Goal: Task Accomplishment & Management: Use online tool/utility

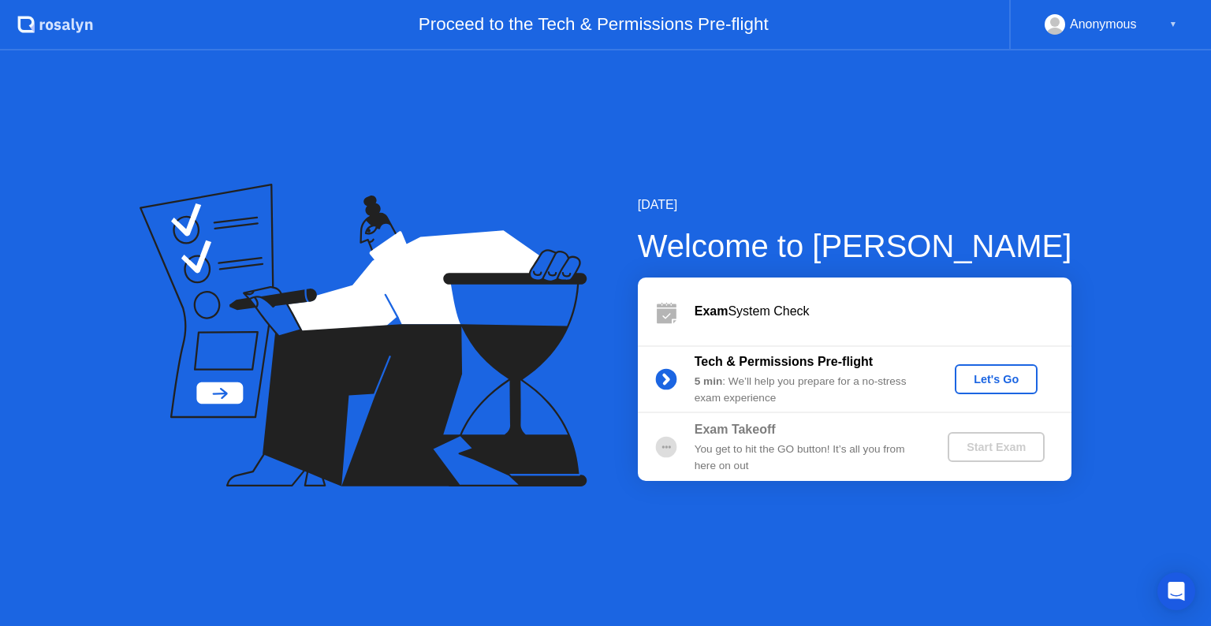
click at [990, 373] on div "Let's Go" at bounding box center [996, 379] width 70 height 13
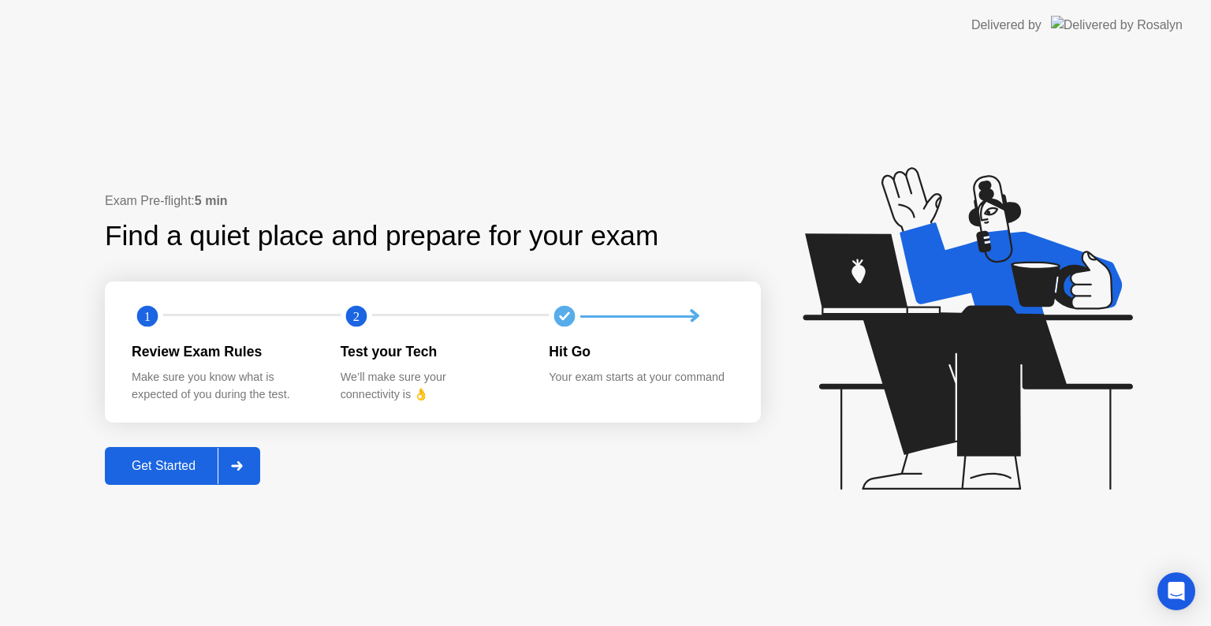
click at [136, 466] on div "Get Started" at bounding box center [164, 466] width 108 height 14
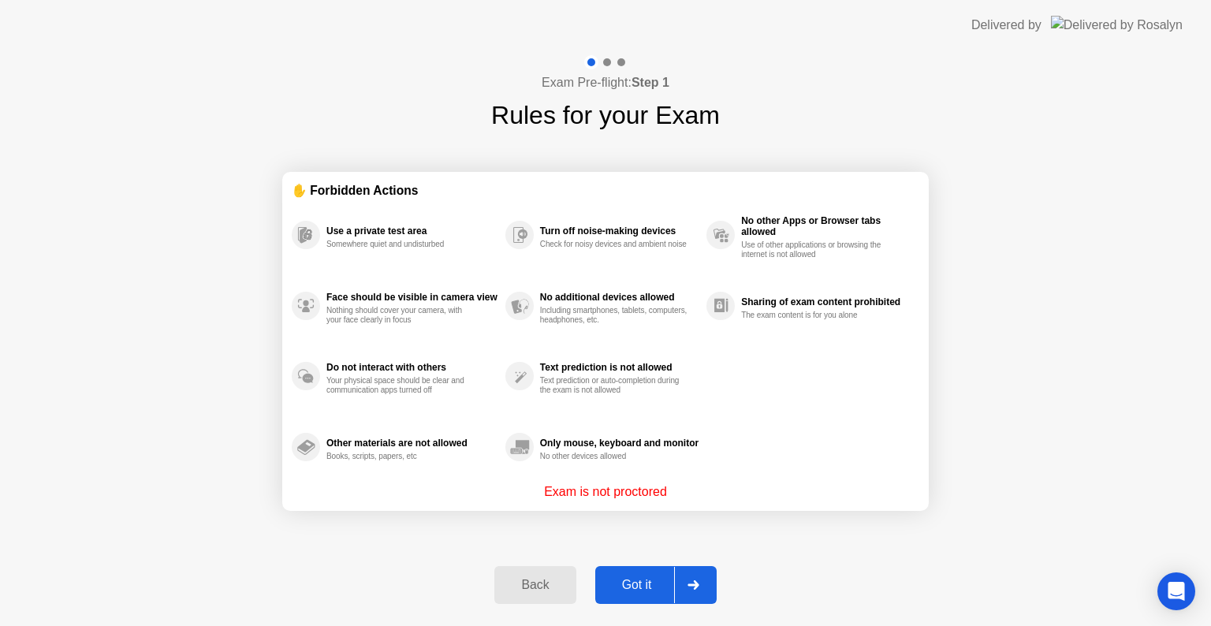
click at [628, 590] on div "Got it" at bounding box center [637, 585] width 74 height 14
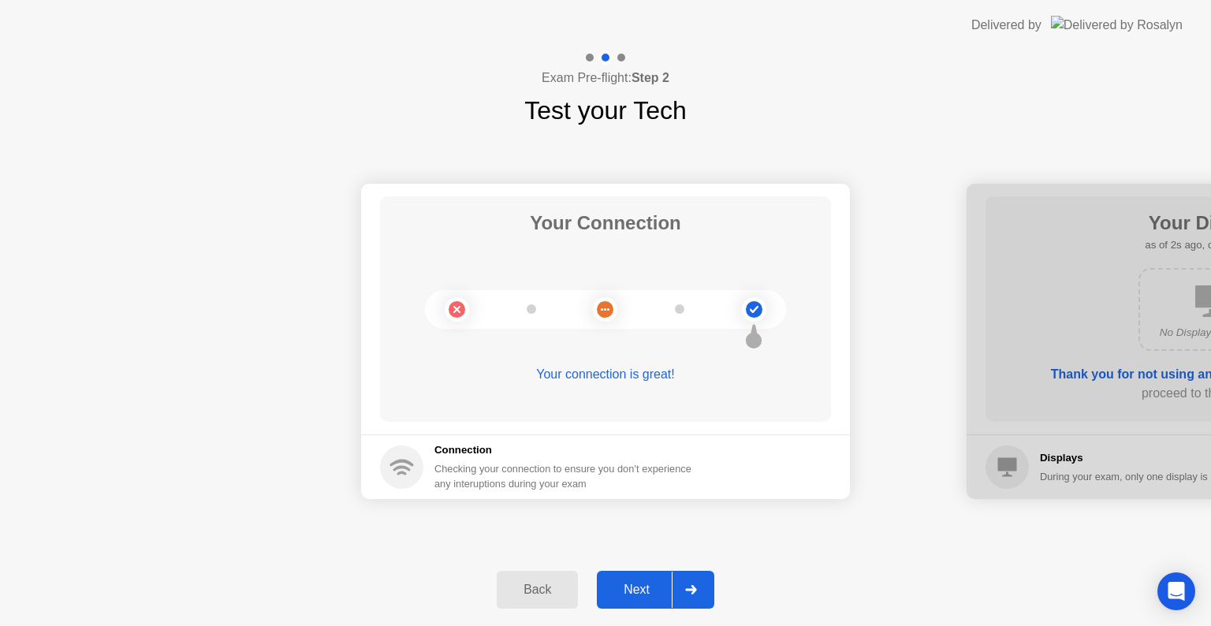
click at [625, 586] on div "Next" at bounding box center [636, 589] width 70 height 14
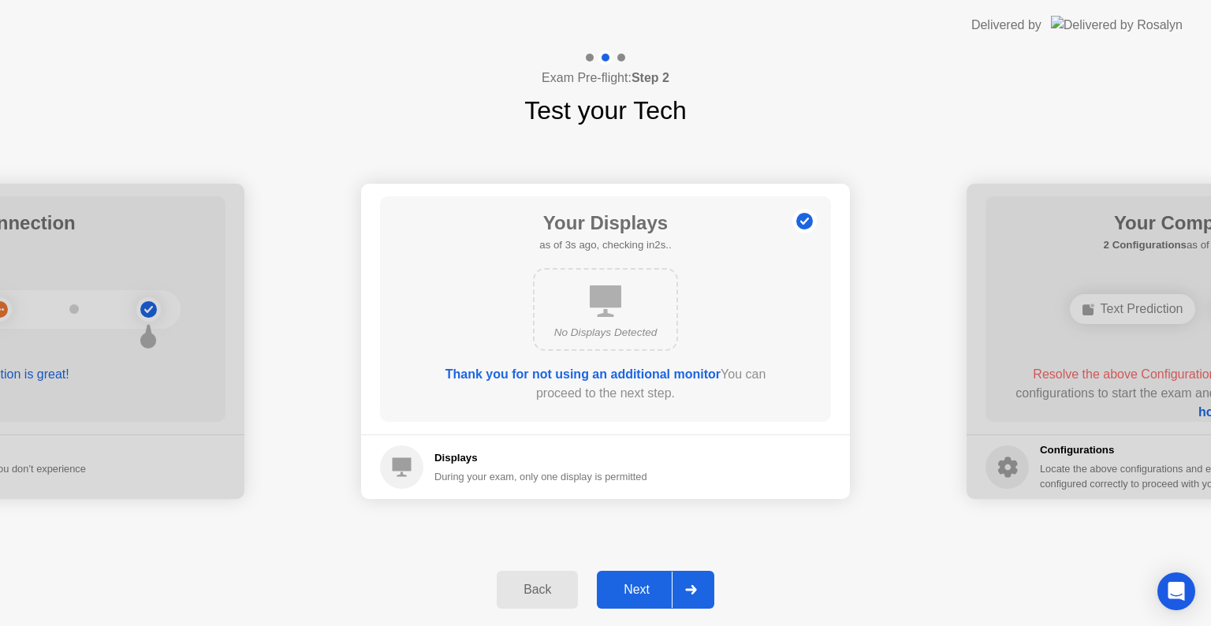
click at [647, 602] on button "Next" at bounding box center [655, 590] width 117 height 38
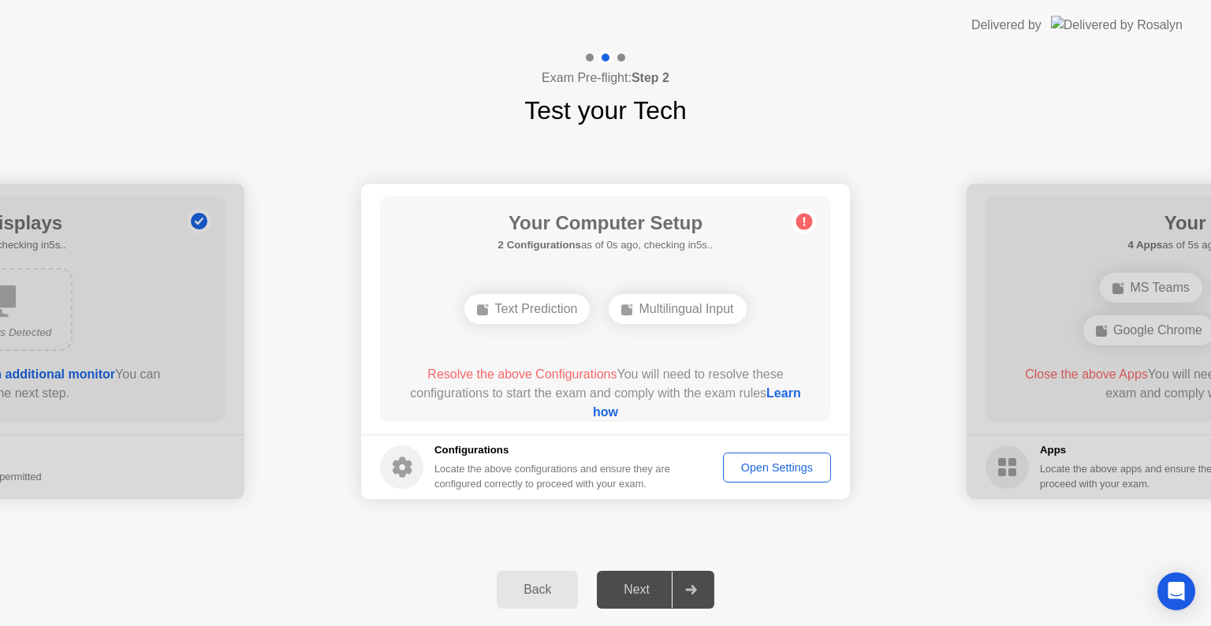
click at [765, 461] on div "Open Settings" at bounding box center [776, 467] width 97 height 13
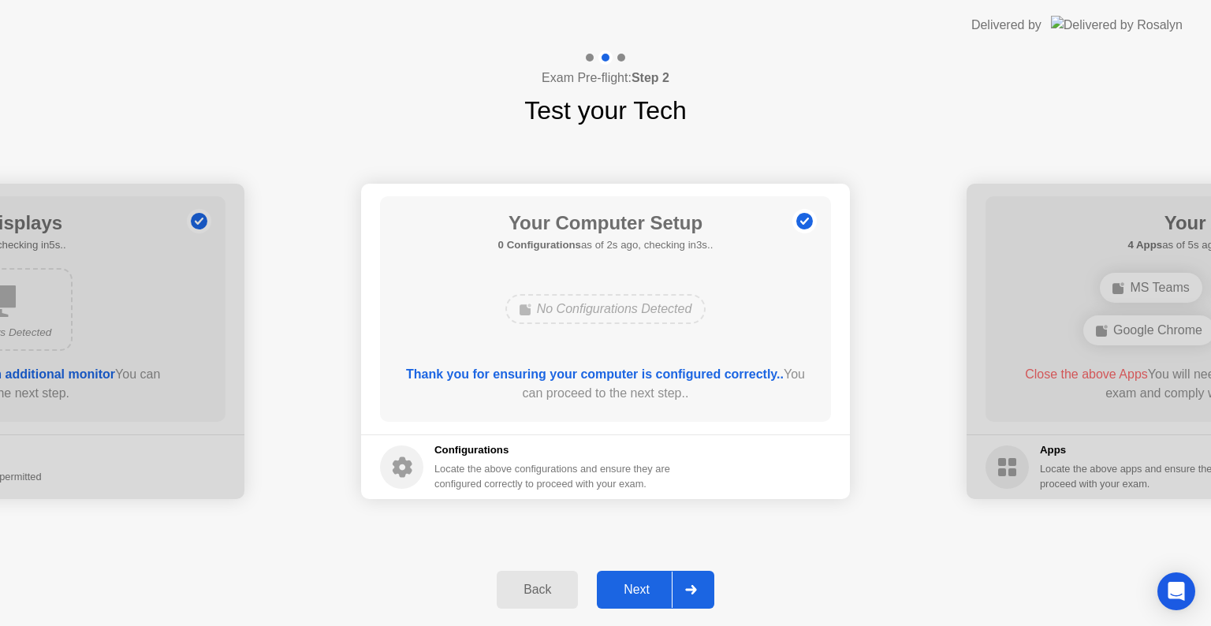
click at [616, 601] on button "Next" at bounding box center [655, 590] width 117 height 38
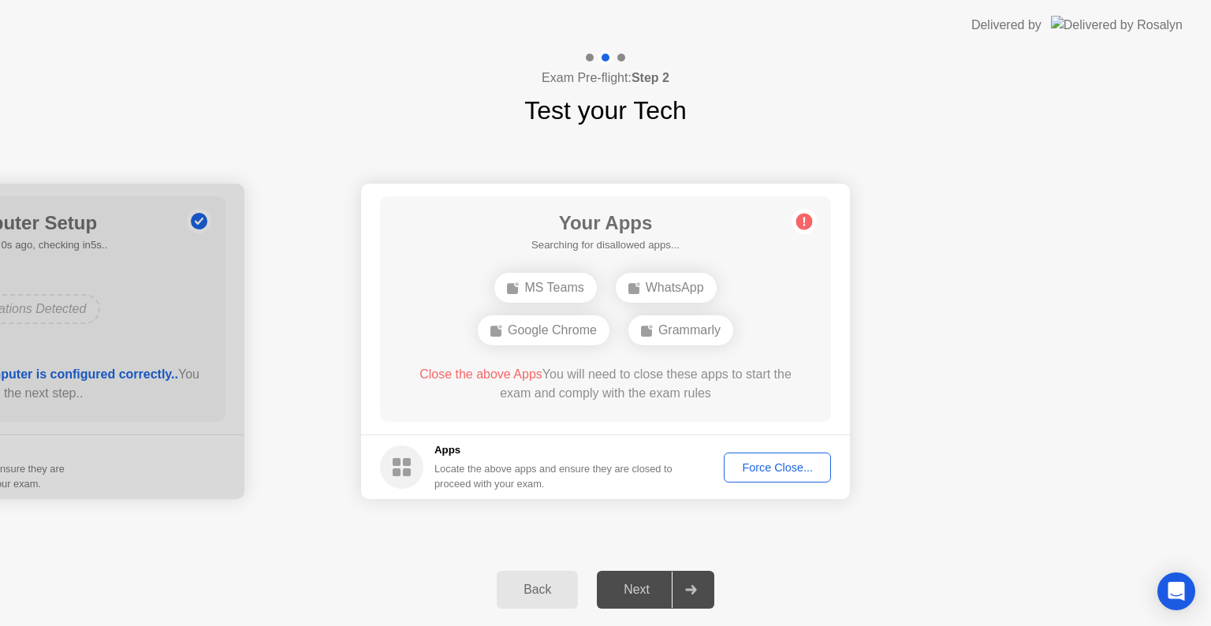
click at [768, 473] on div "Force Close..." at bounding box center [777, 467] width 96 height 13
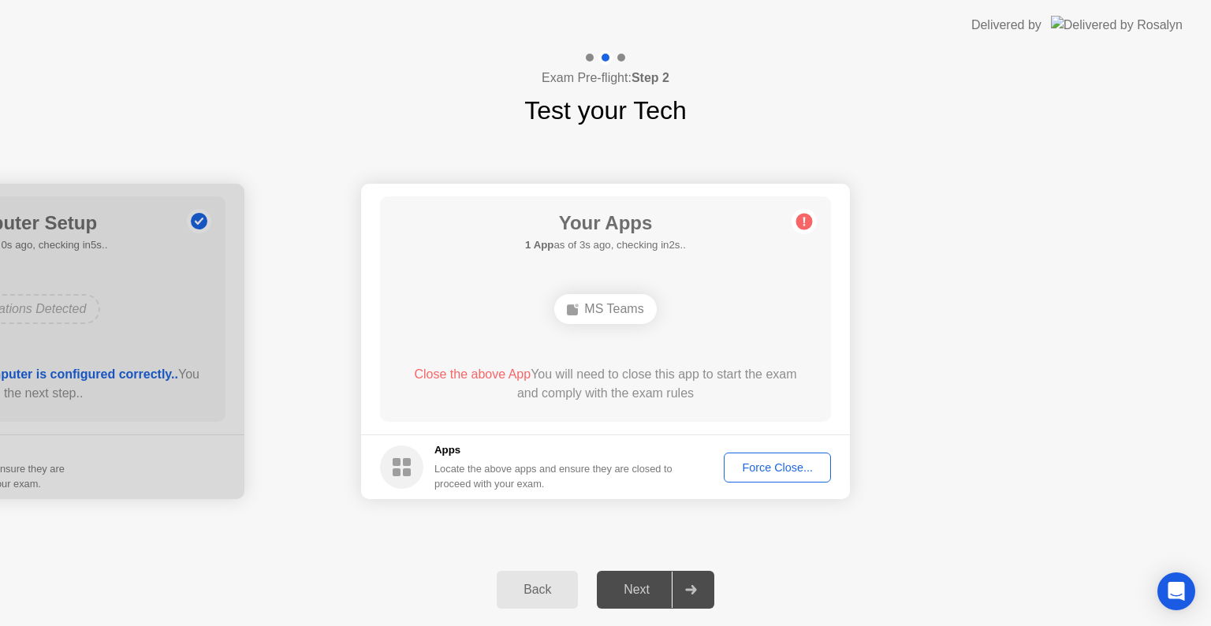
click at [746, 466] on div "Force Close..." at bounding box center [777, 467] width 96 height 13
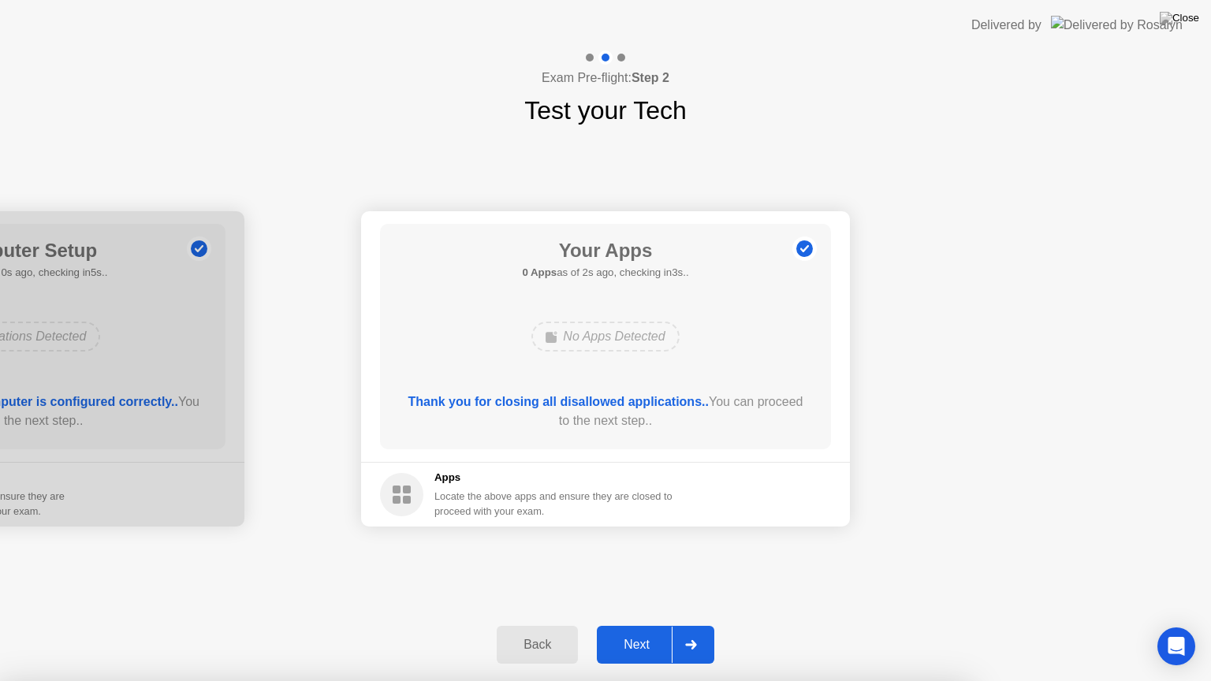
click at [618, 625] on div "Next" at bounding box center [636, 645] width 70 height 14
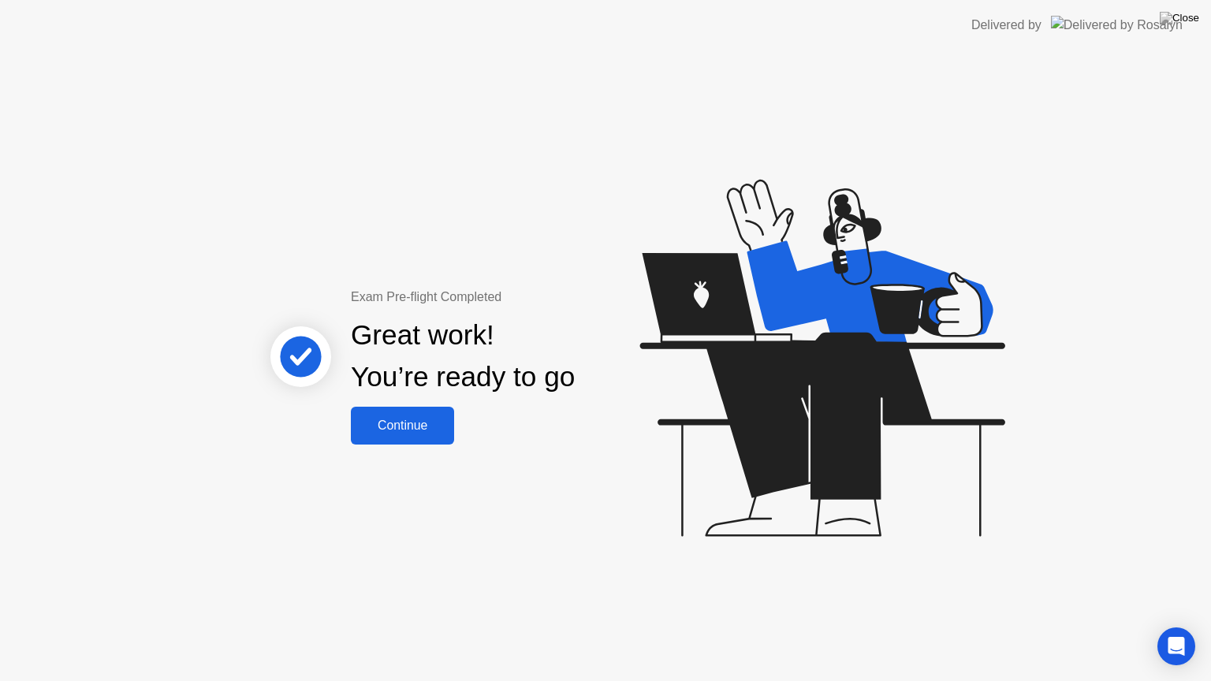
click at [400, 412] on button "Continue" at bounding box center [402, 426] width 103 height 38
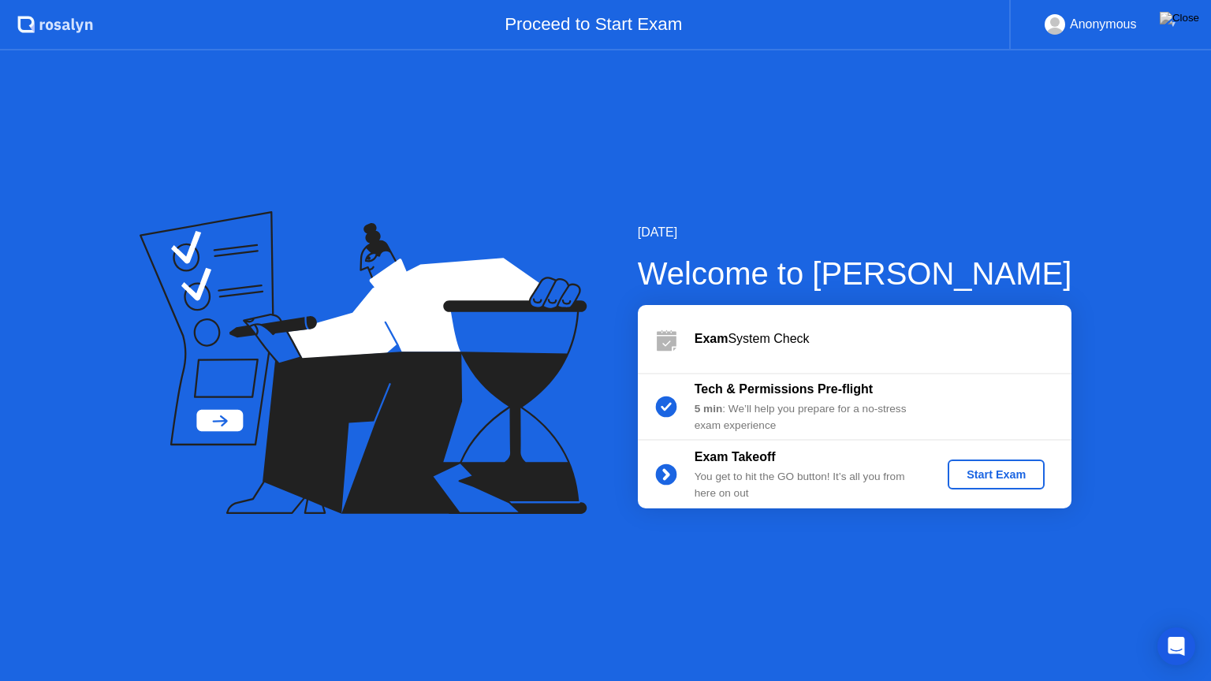
click at [1003, 478] on div "Start Exam" at bounding box center [996, 474] width 84 height 13
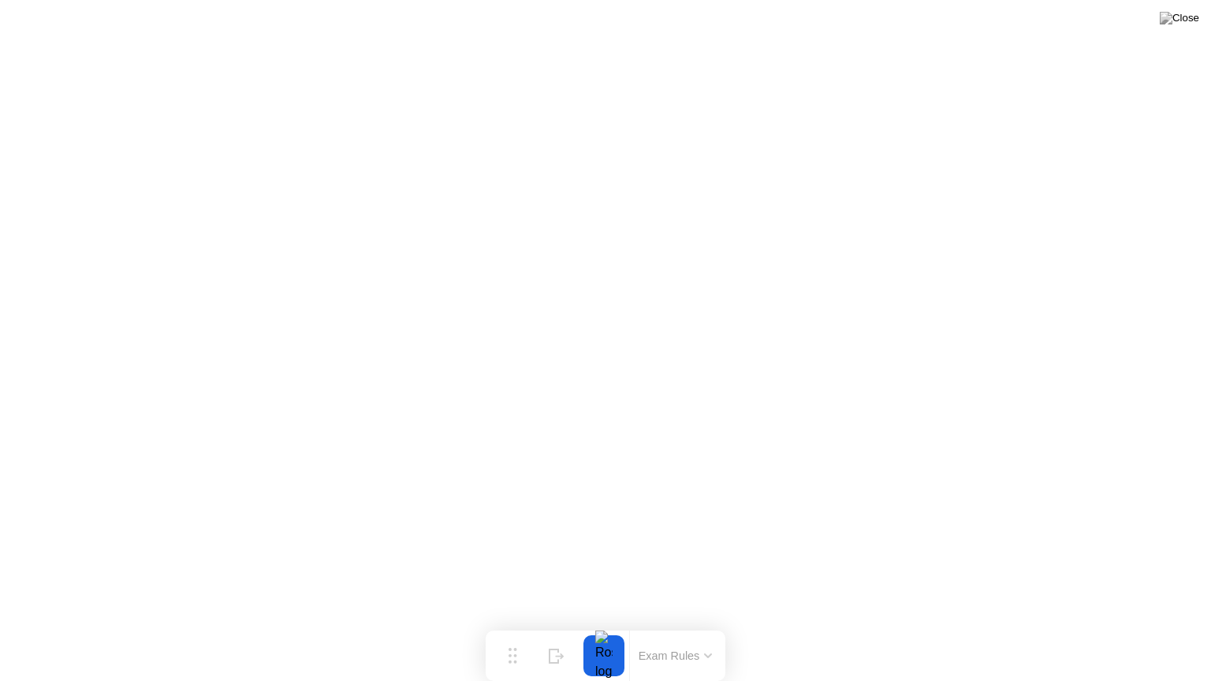
click at [687, 625] on button "Exam Rules" at bounding box center [676, 656] width 84 height 14
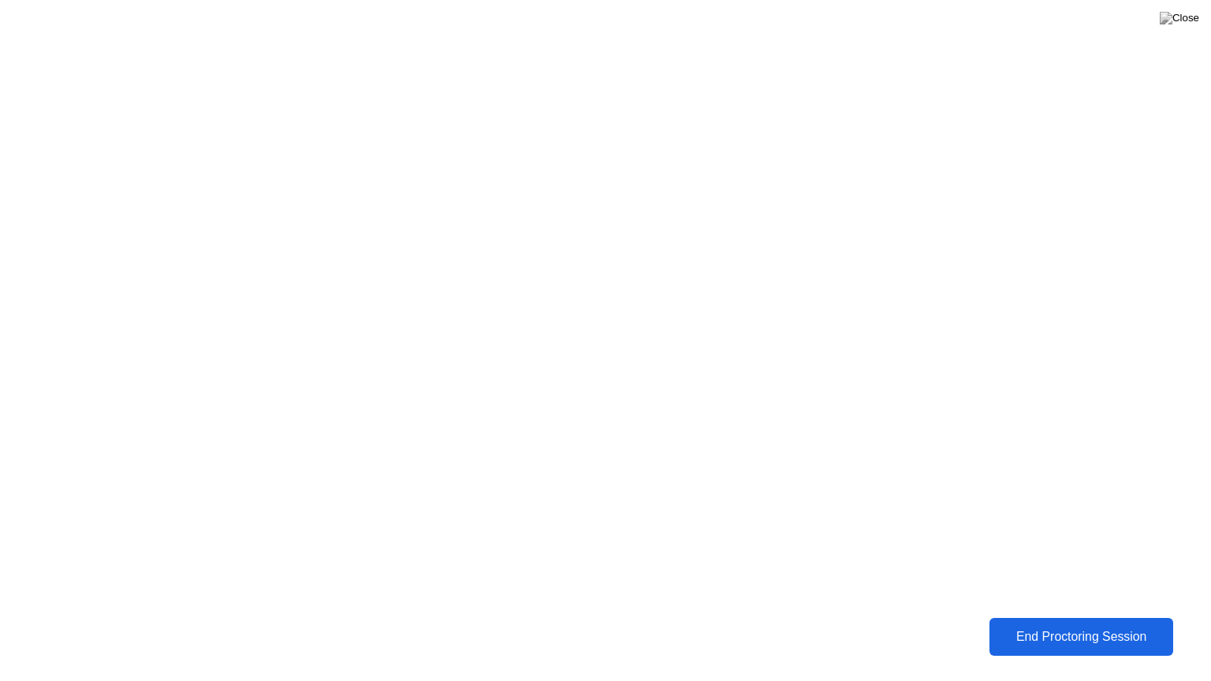
click at [1057, 625] on div "End Proctoring Session" at bounding box center [1081, 637] width 174 height 14
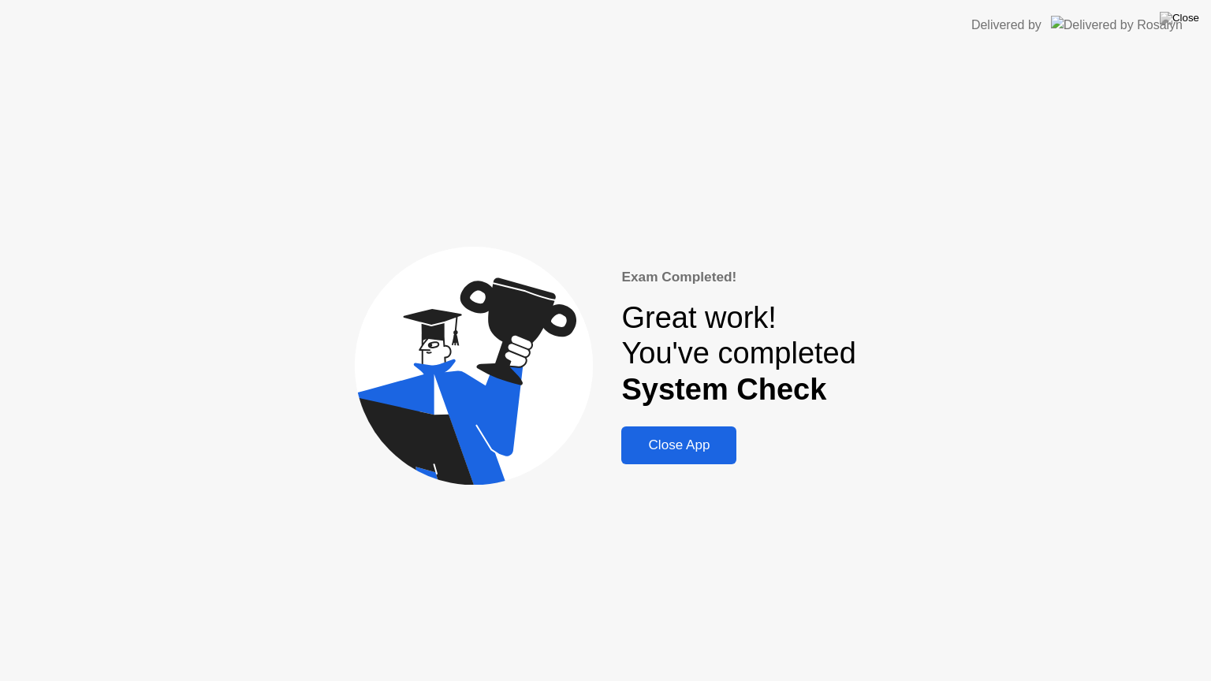
click at [687, 441] on div "Close App" at bounding box center [679, 445] width 106 height 16
